Goal: Book appointment/travel/reservation

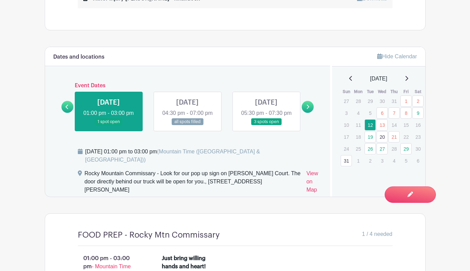
scroll to position [359, 0]
click at [108, 125] on link at bounding box center [108, 125] width 0 height 0
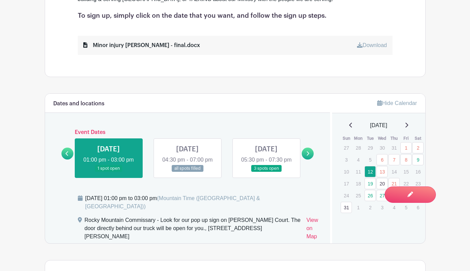
scroll to position [314, 0]
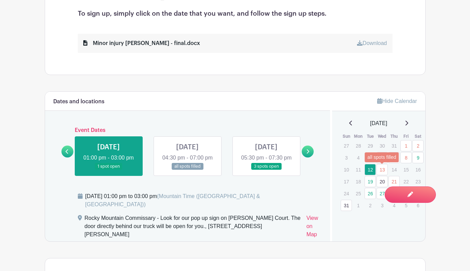
click at [381, 172] on link "13" at bounding box center [381, 169] width 11 height 11
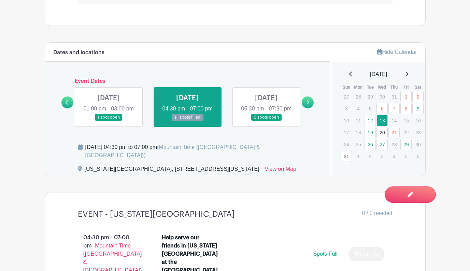
scroll to position [354, 0]
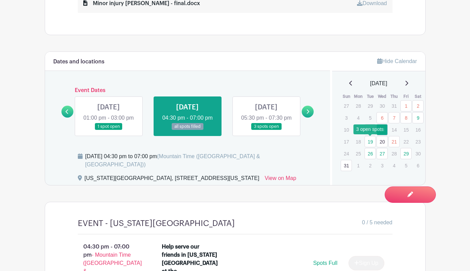
click at [370, 143] on link "19" at bounding box center [369, 141] width 11 height 11
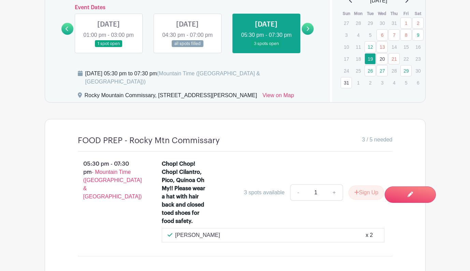
scroll to position [438, 0]
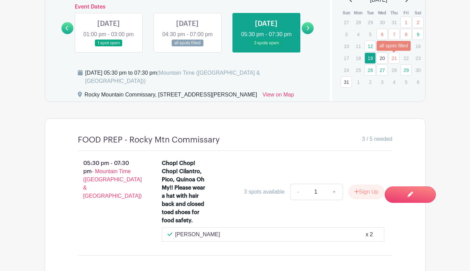
click at [394, 60] on link "21" at bounding box center [393, 58] width 11 height 11
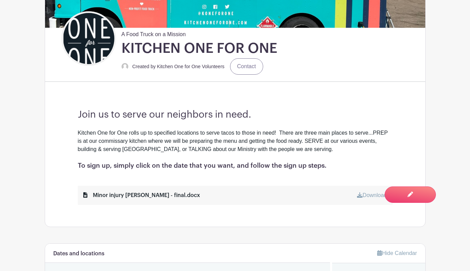
scroll to position [124, 0]
